Goal: Task Accomplishment & Management: Use online tool/utility

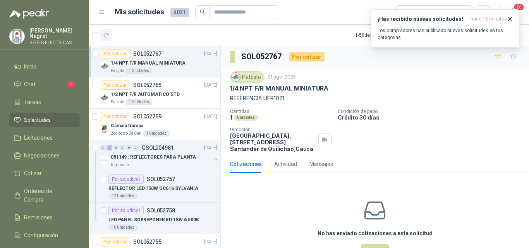
click at [107, 35] on icon "button" at bounding box center [106, 35] width 7 height 7
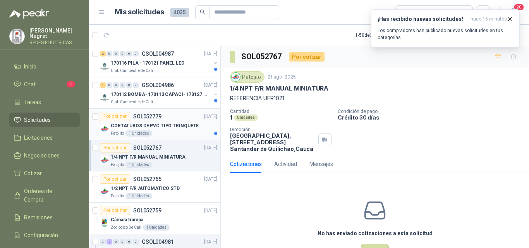
click at [182, 127] on p "CORTATUBOS DE PVC TIPO TRINQUETE" at bounding box center [155, 125] width 88 height 7
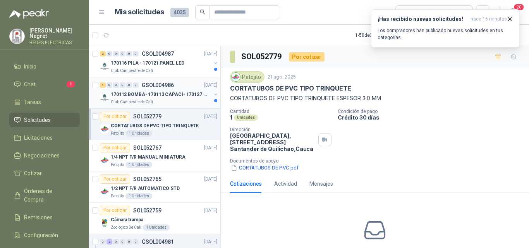
click at [193, 94] on p "170112 BOMBA- 170113 CAPACI- 170127 MOTOR 170119 R" at bounding box center [159, 94] width 96 height 7
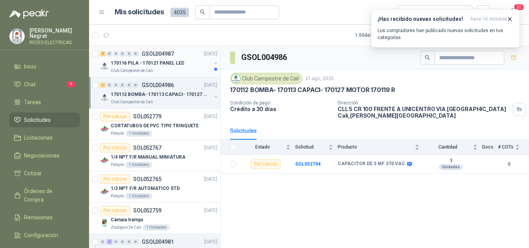
click at [187, 61] on div "170116 PILA - 170121 PANEL LED" at bounding box center [161, 62] width 100 height 9
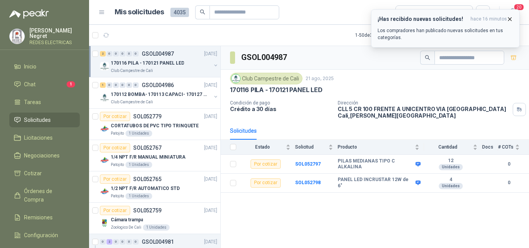
click at [510, 19] on icon "button" at bounding box center [509, 19] width 7 height 7
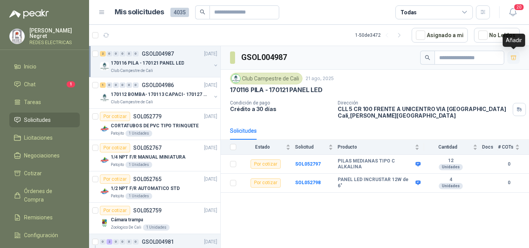
click at [513, 57] on icon "button" at bounding box center [513, 58] width 7 height 7
click at [198, 95] on p "170112 BOMBA- 170113 CAPACI- 170127 MOTOR 170119 R" at bounding box center [159, 94] width 96 height 7
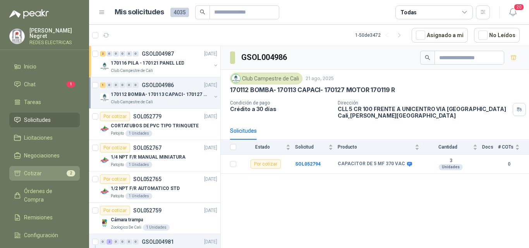
click at [51, 169] on li "Cotizar 2" at bounding box center [44, 173] width 61 height 9
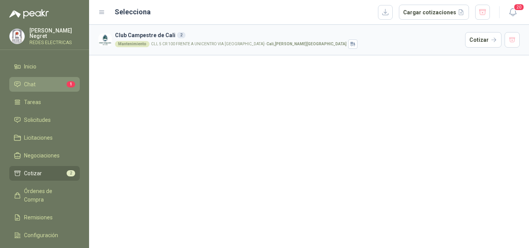
click at [61, 83] on li "Chat 1" at bounding box center [44, 84] width 61 height 9
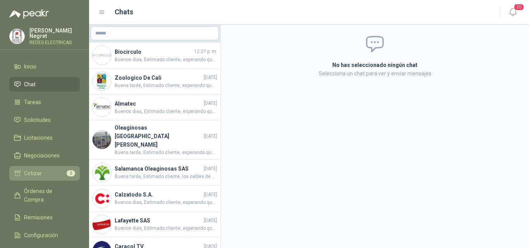
click at [41, 172] on li "Cotizar 2" at bounding box center [44, 173] width 61 height 9
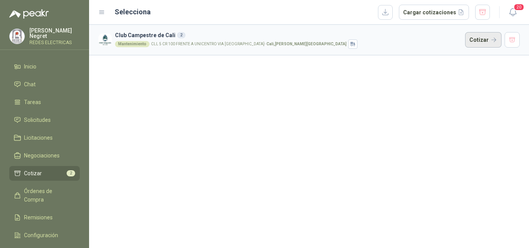
click at [481, 45] on button "Cotizar" at bounding box center [483, 39] width 36 height 15
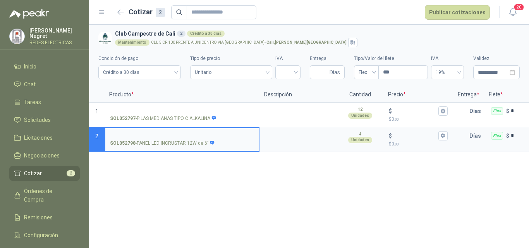
click at [160, 135] on input "SOL052798 - PANEL LED INCRUSTAR 12W de 6"" at bounding box center [182, 136] width 144 height 6
click at [194, 135] on input "SOL052798 - PANEL LED INCRUSTAR 12W de 6"" at bounding box center [182, 136] width 144 height 6
click at [204, 137] on input "SOL052798 - PANEL LED INCRUSTAR 12W de 6"" at bounding box center [182, 136] width 144 height 6
click at [232, 134] on input "SOL052798 - PANEL LED INCRUSTAR 12W de 6"" at bounding box center [182, 136] width 144 height 6
click at [415, 133] on input "$ $ 0 ,00" at bounding box center [414, 136] width 43 height 6
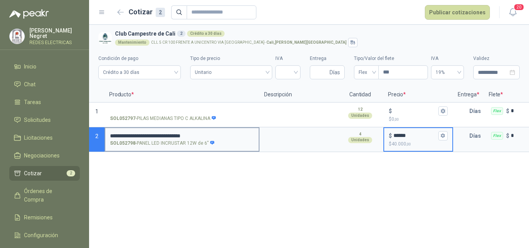
type input "******"
click at [173, 135] on input "**********" at bounding box center [182, 136] width 144 height 6
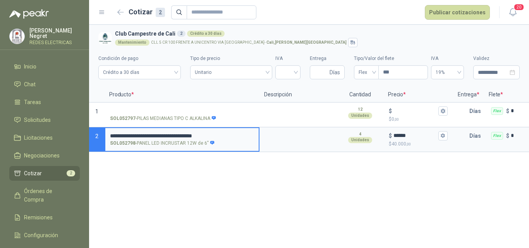
click at [233, 133] on input "**********" at bounding box center [182, 136] width 144 height 6
drag, startPoint x: 253, startPoint y: 135, endPoint x: 81, endPoint y: 132, distance: 171.5
click at [81, 132] on div "**********" at bounding box center [264, 124] width 529 height 248
type input "**********"
click at [292, 138] on textarea at bounding box center [298, 137] width 76 height 18
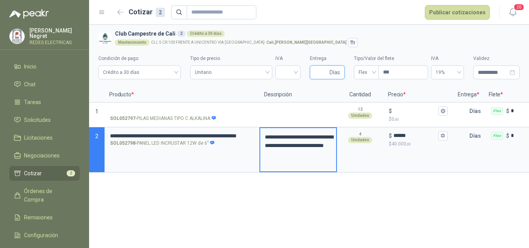
click at [323, 72] on input "Entrega" at bounding box center [321, 72] width 14 height 13
type input "*"
click at [295, 74] on input "search" at bounding box center [288, 72] width 16 height 12
click at [286, 92] on div "19%" at bounding box center [287, 88] width 13 height 9
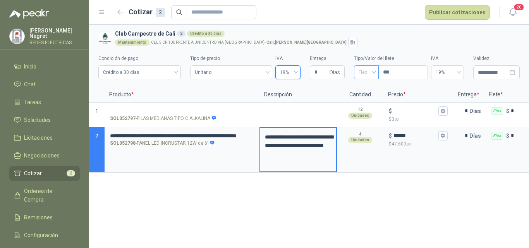
click at [366, 70] on span "Flex" at bounding box center [365, 73] width 15 height 12
click at [363, 98] on div "Incluido" at bounding box center [366, 101] width 12 height 9
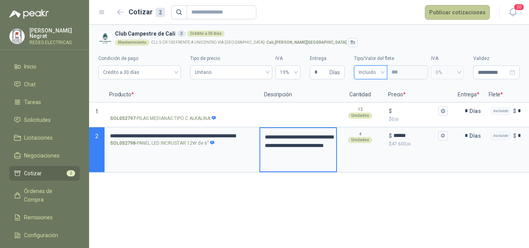
click at [468, 14] on button "Publicar cotizaciones" at bounding box center [457, 12] width 65 height 15
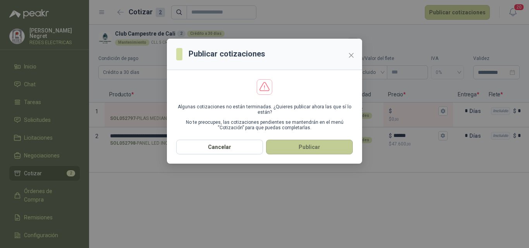
click at [338, 145] on button "Publicar" at bounding box center [309, 147] width 87 height 15
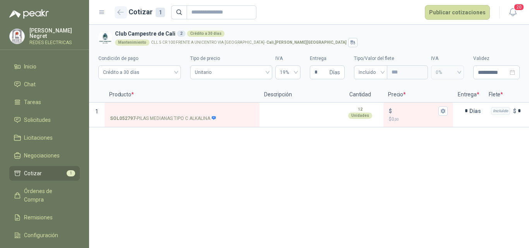
click at [122, 14] on icon "button" at bounding box center [120, 12] width 7 height 6
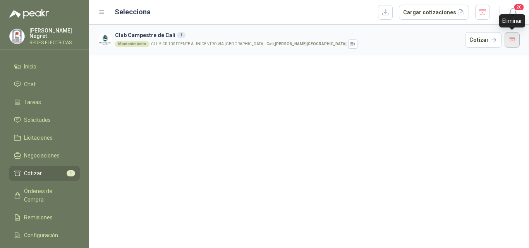
click at [512, 38] on button "button" at bounding box center [511, 39] width 15 height 15
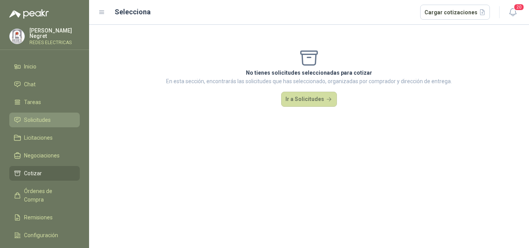
click at [42, 116] on span "Solicitudes" at bounding box center [37, 120] width 27 height 9
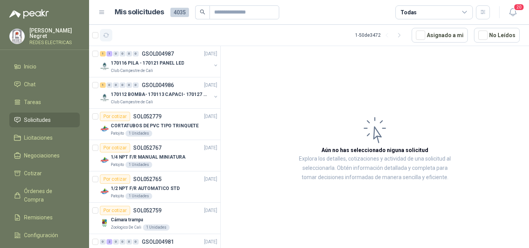
click at [106, 33] on icon "button" at bounding box center [106, 35] width 7 height 7
